Goal: Task Accomplishment & Management: Manage account settings

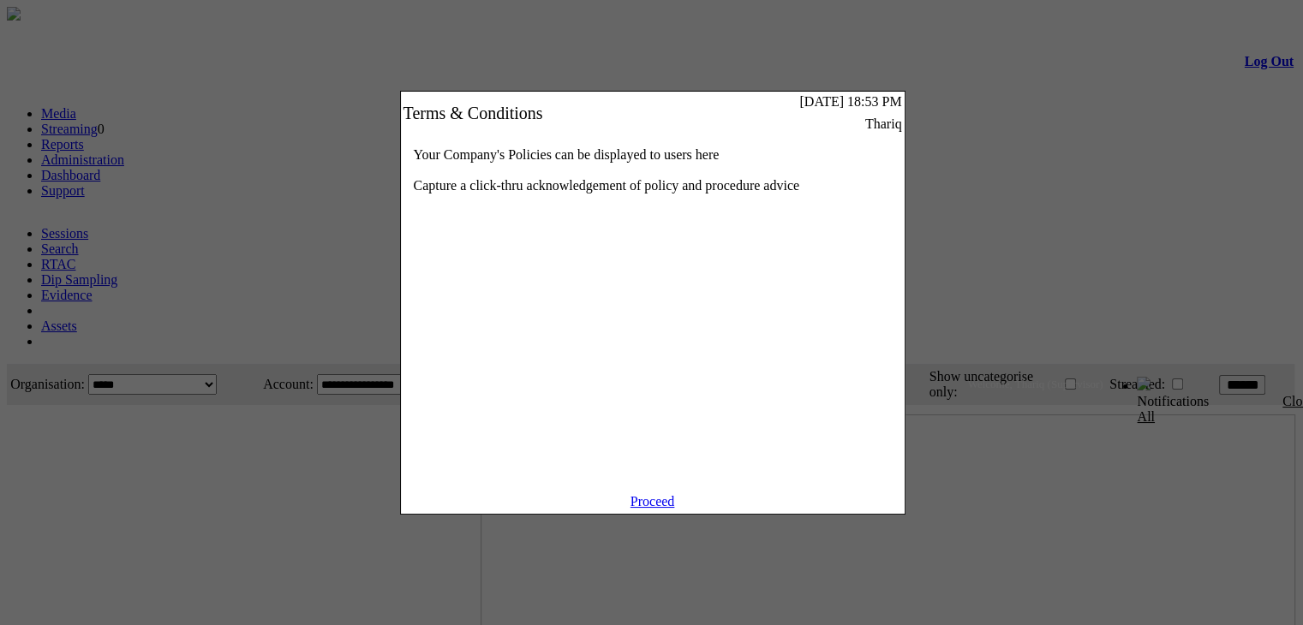
click at [636, 509] on link "Proceed" at bounding box center [652, 501] width 45 height 15
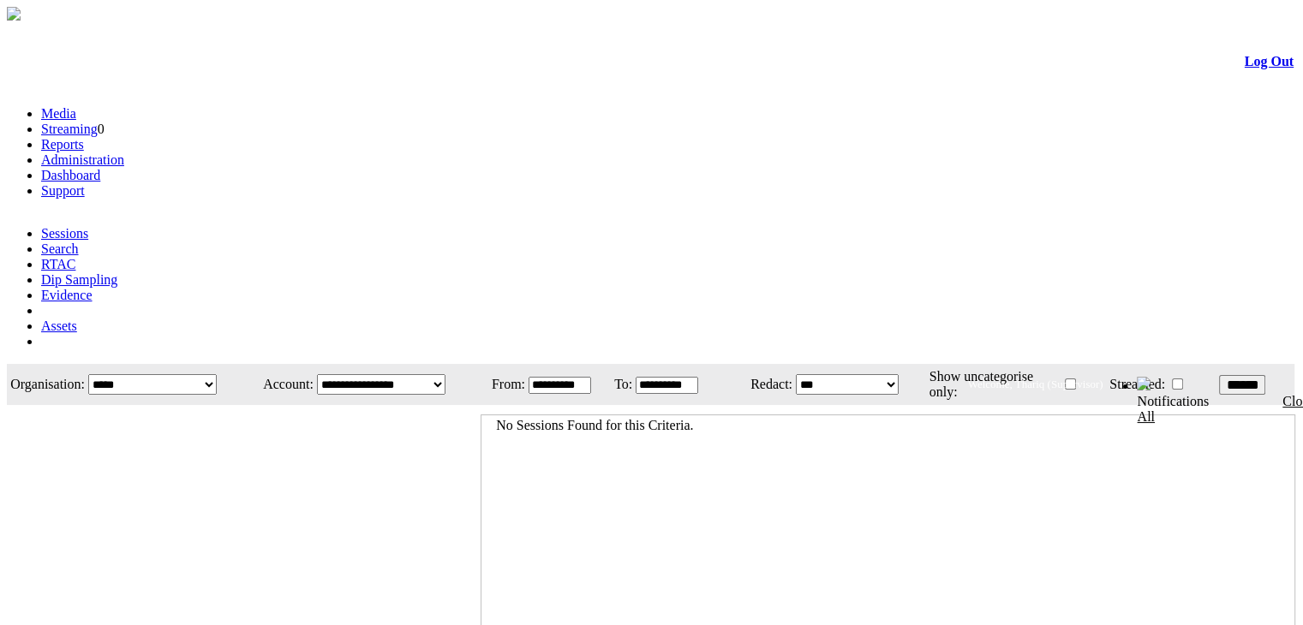
click at [124, 152] on link "Administration" at bounding box center [82, 159] width 83 height 15
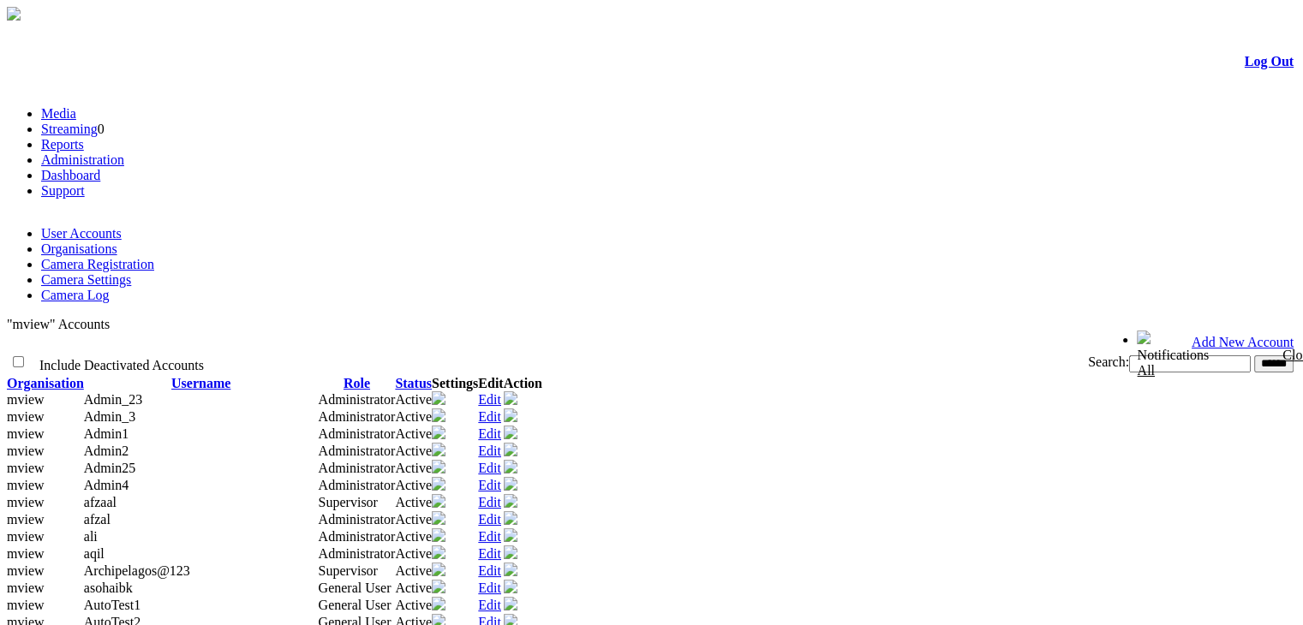
click at [117, 242] on link "Organisations" at bounding box center [79, 249] width 76 height 15
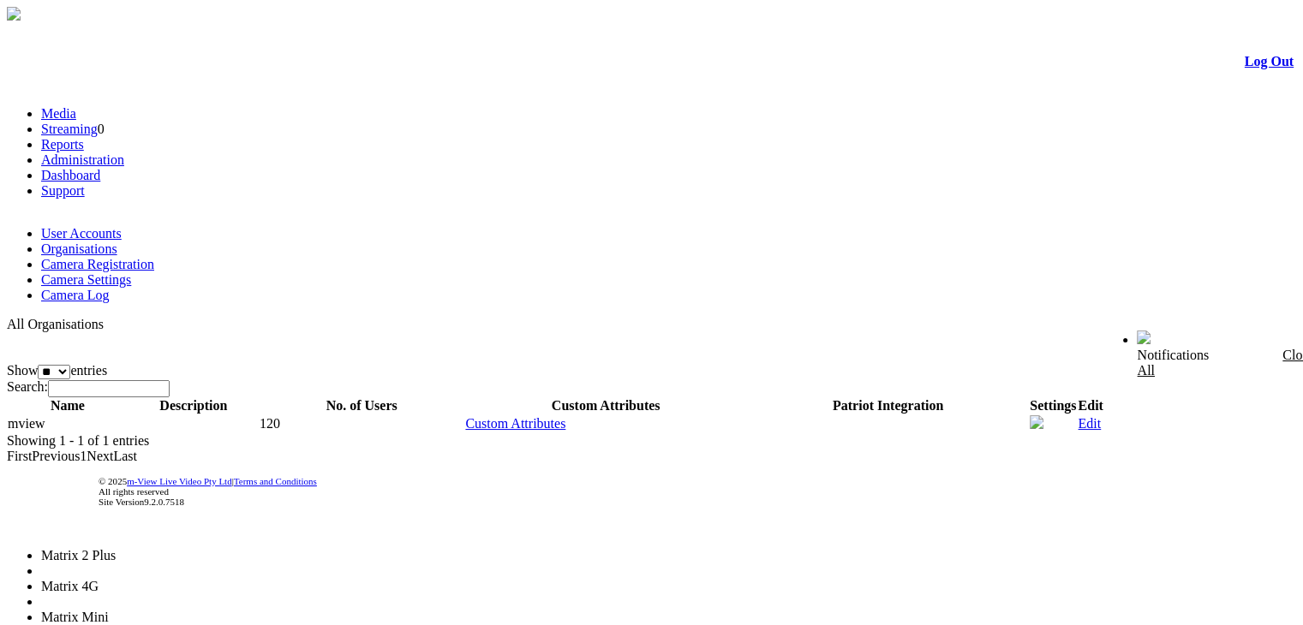
click at [175, 610] on li "Matrix Mini" at bounding box center [108, 617] width 134 height 15
